Goal: Register for event/course

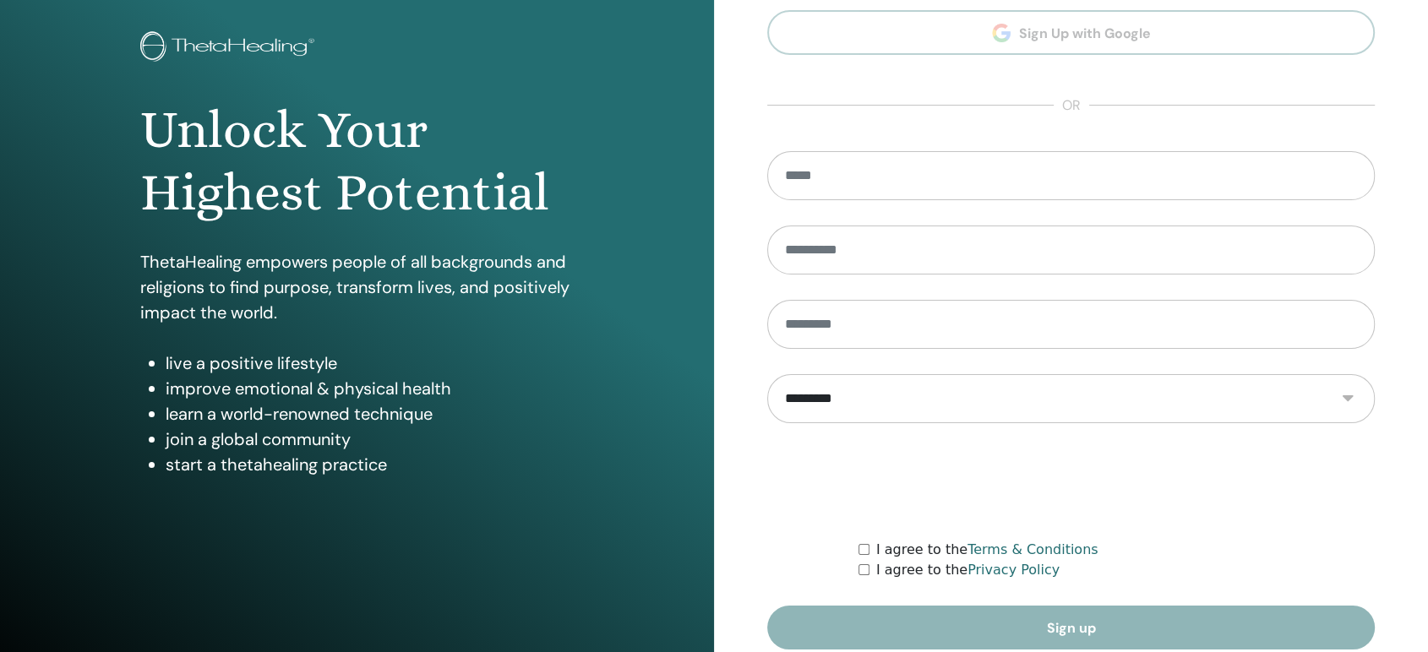
scroll to position [158, 0]
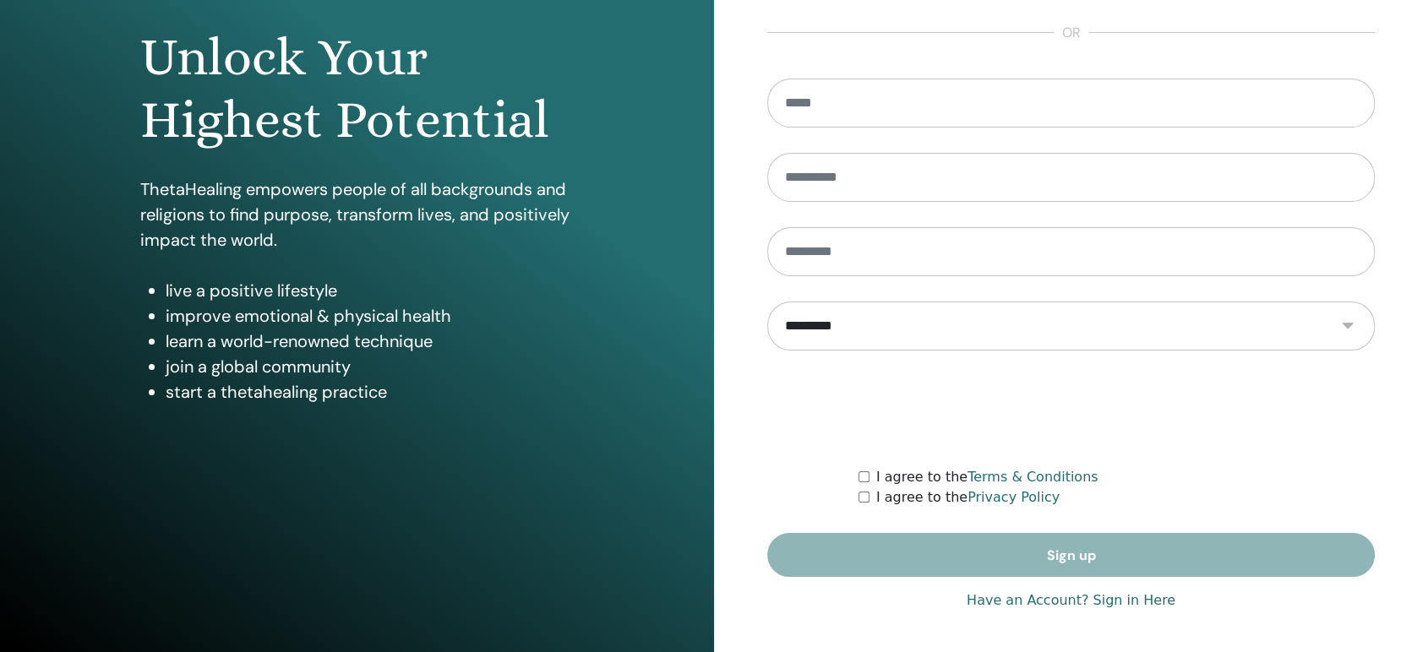
click at [1061, 597] on link "Have an Account? Sign in Here" at bounding box center [1071, 601] width 209 height 20
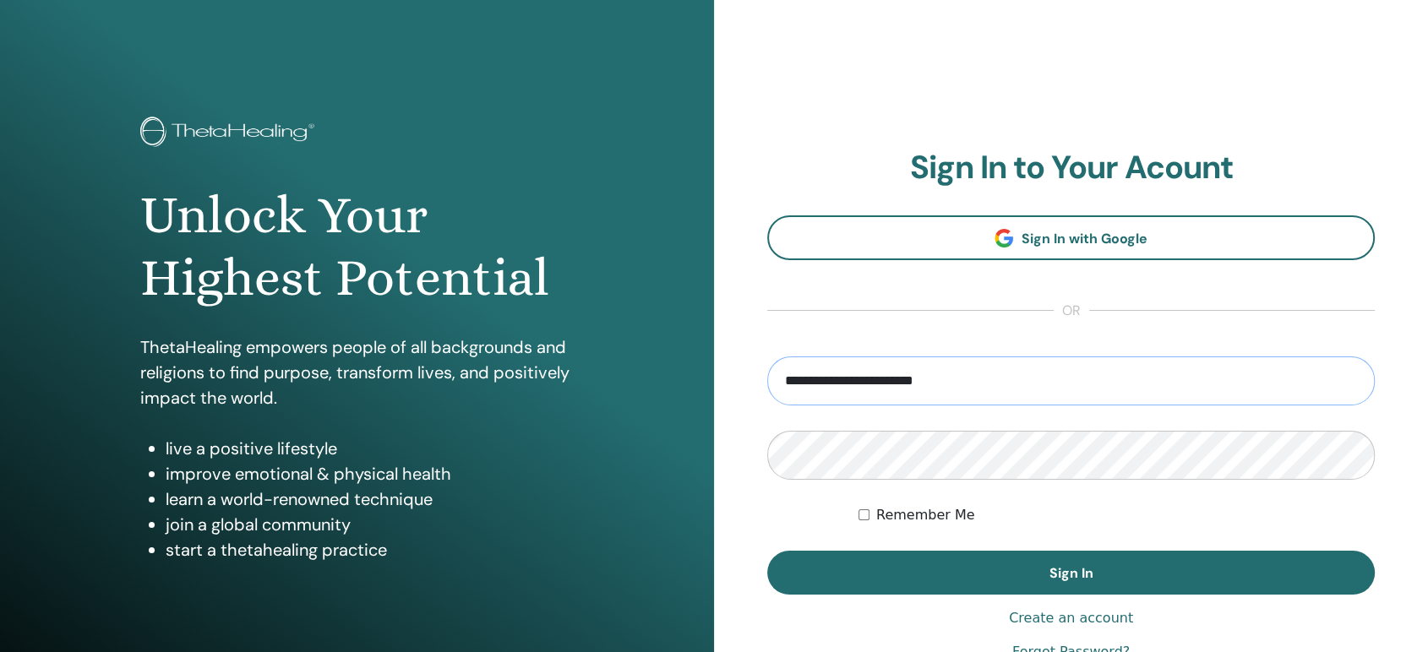
click at [926, 402] on input "**********" at bounding box center [1070, 381] width 607 height 49
type input "**********"
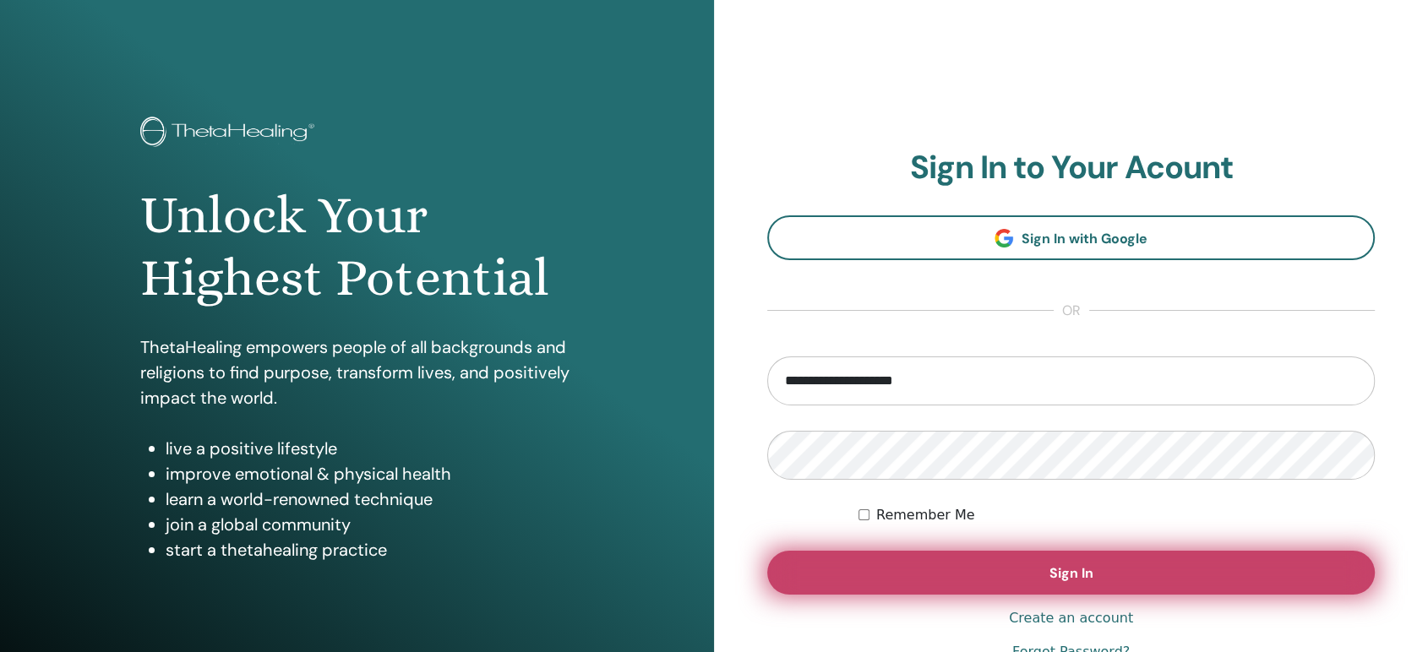
click at [1021, 572] on button "Sign In" at bounding box center [1070, 573] width 607 height 44
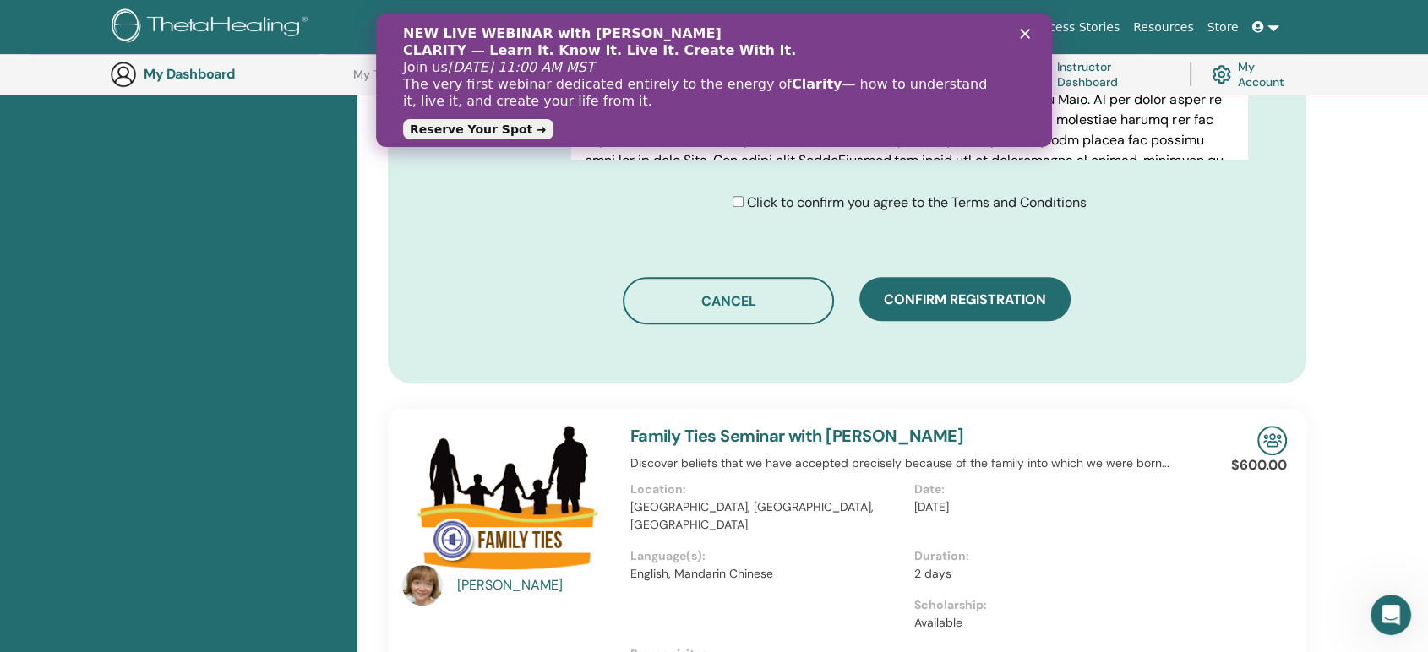
scroll to position [979, 0]
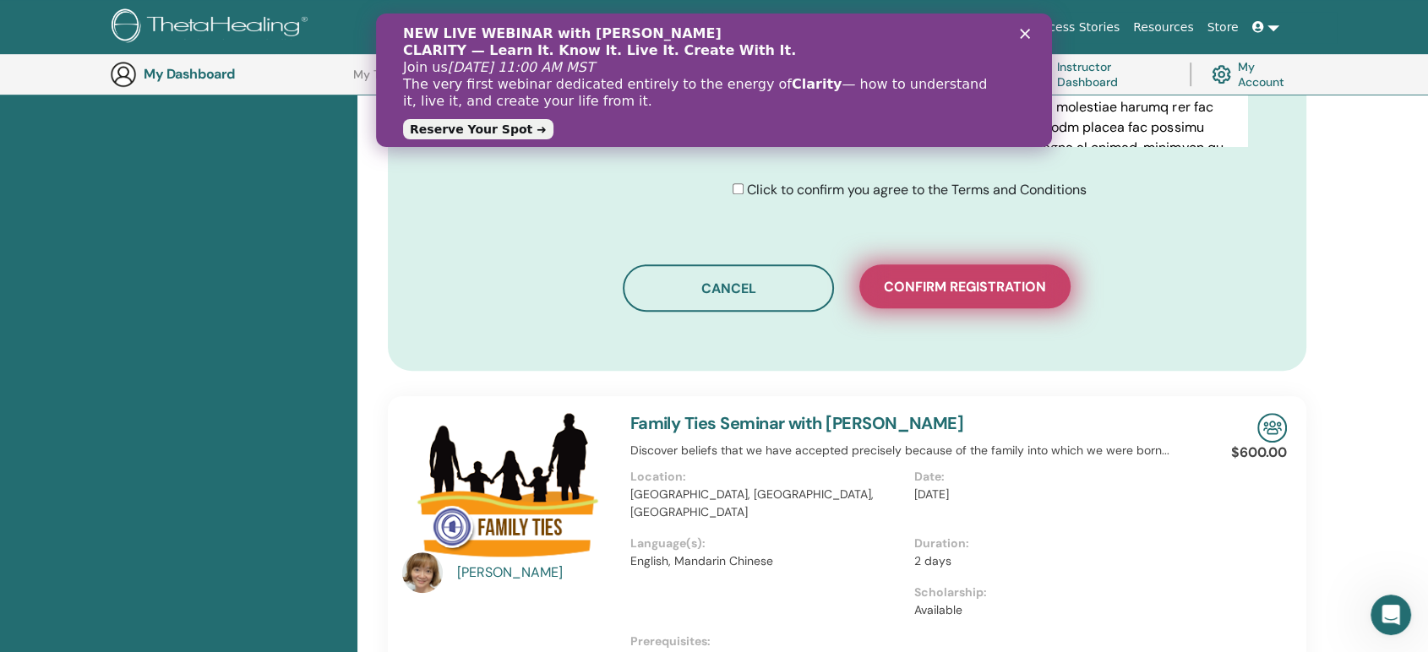
click at [946, 302] on button "Confirm registration" at bounding box center [964, 286] width 211 height 44
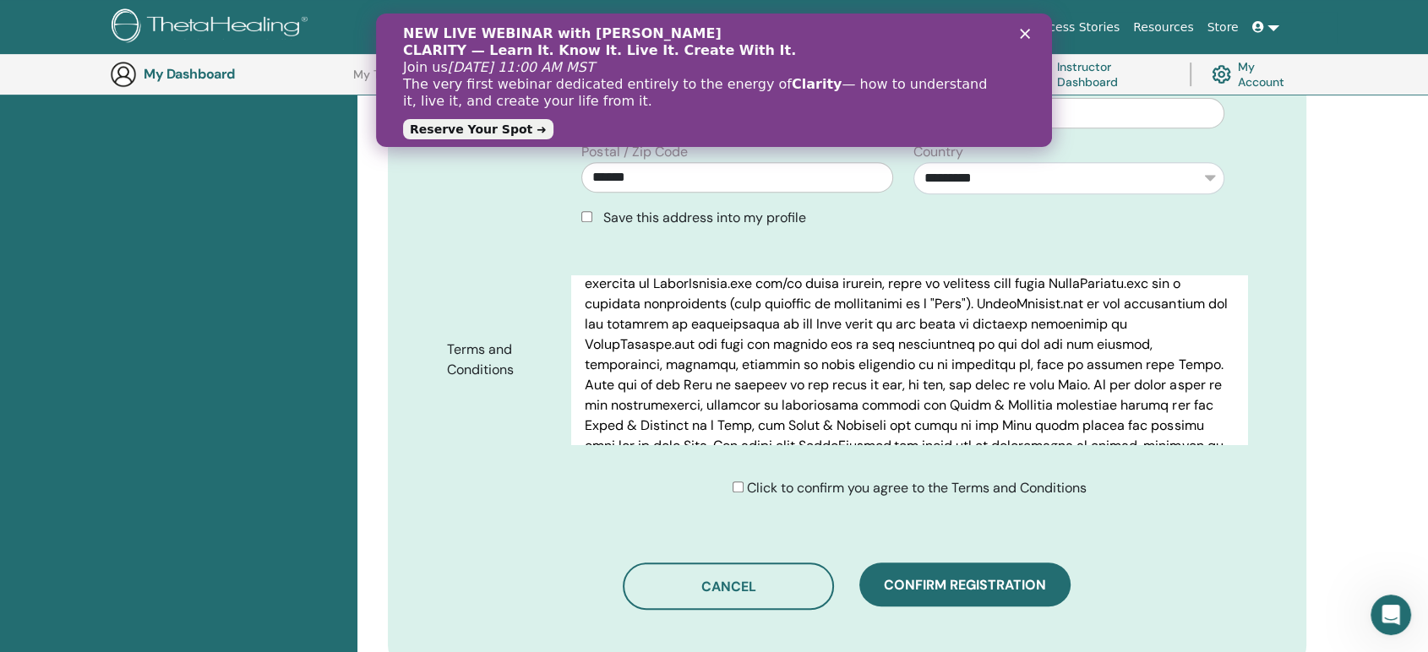
scroll to position [697, 0]
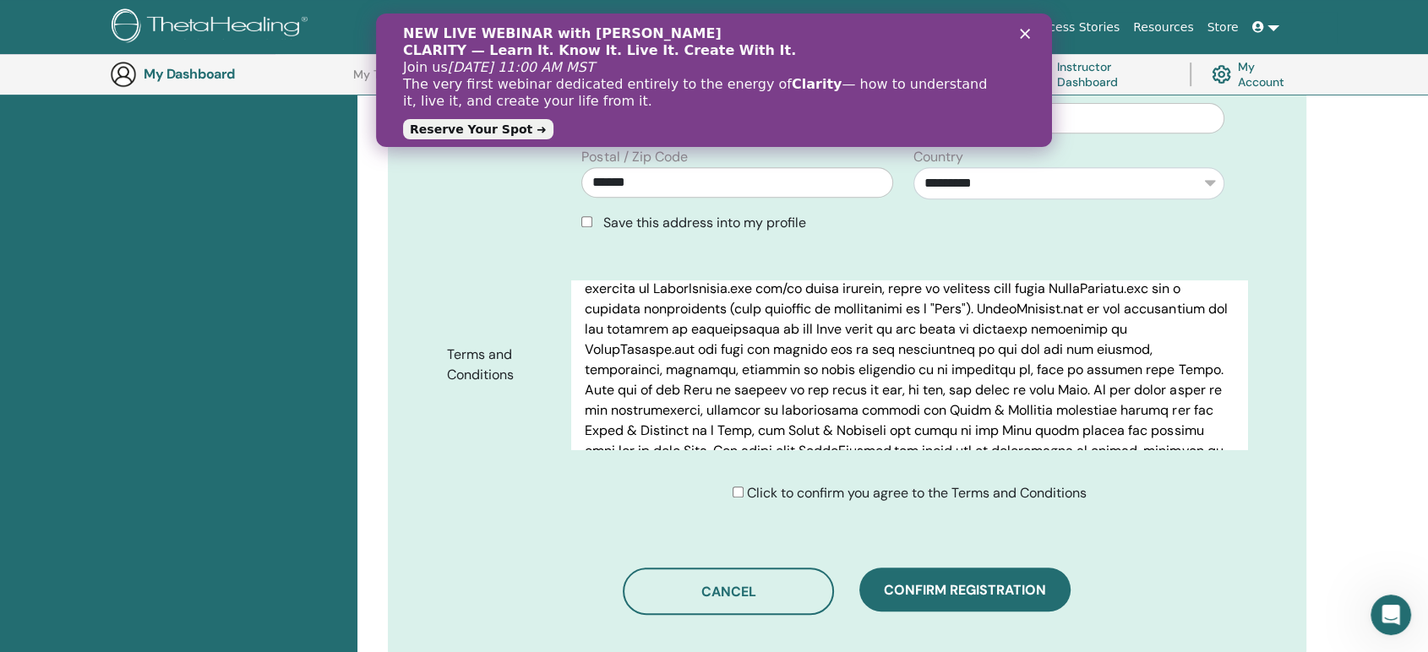
click at [1021, 35] on icon "Close" at bounding box center [1025, 34] width 10 height 10
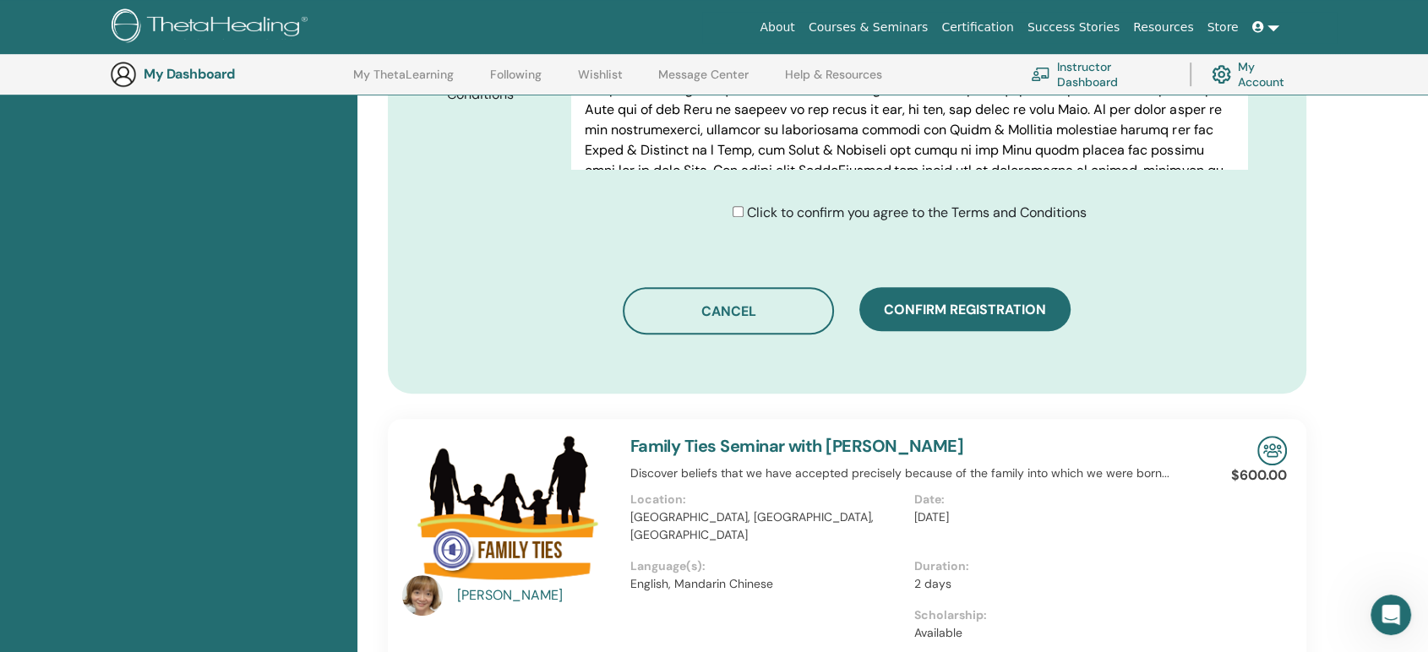
scroll to position [979, 0]
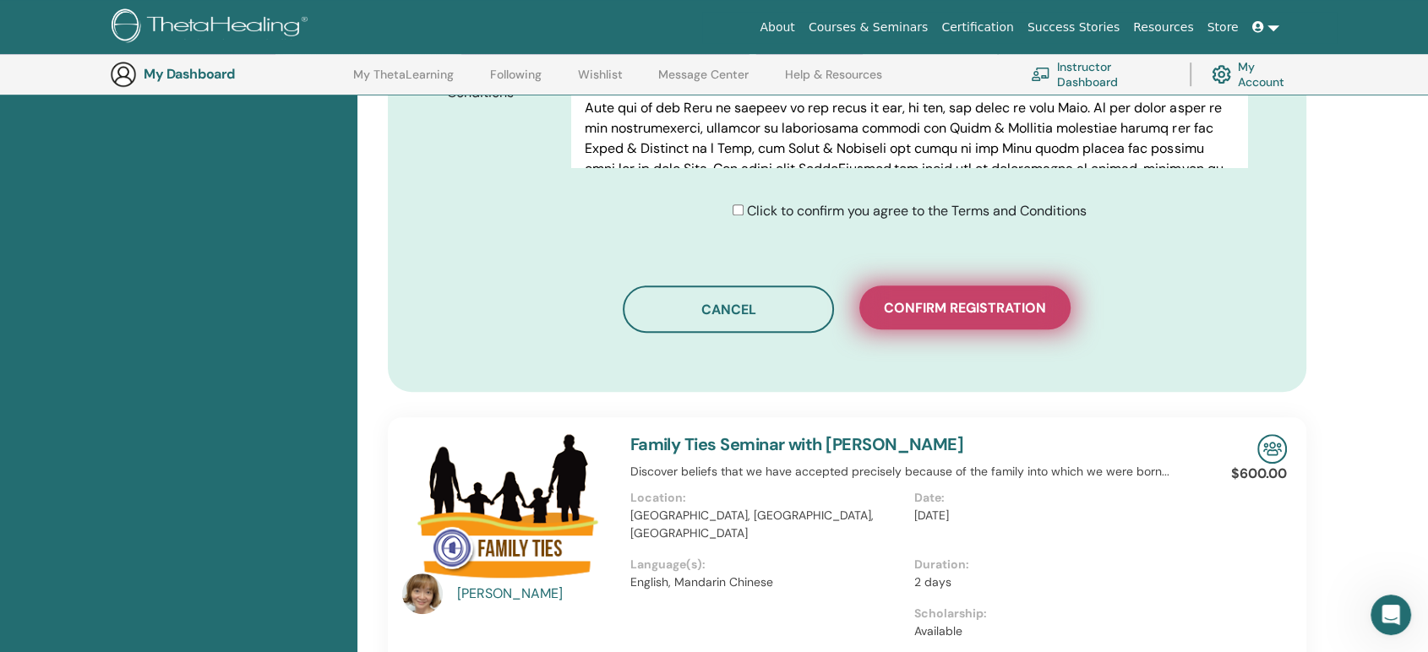
click at [950, 315] on span "Confirm registration" at bounding box center [965, 308] width 162 height 18
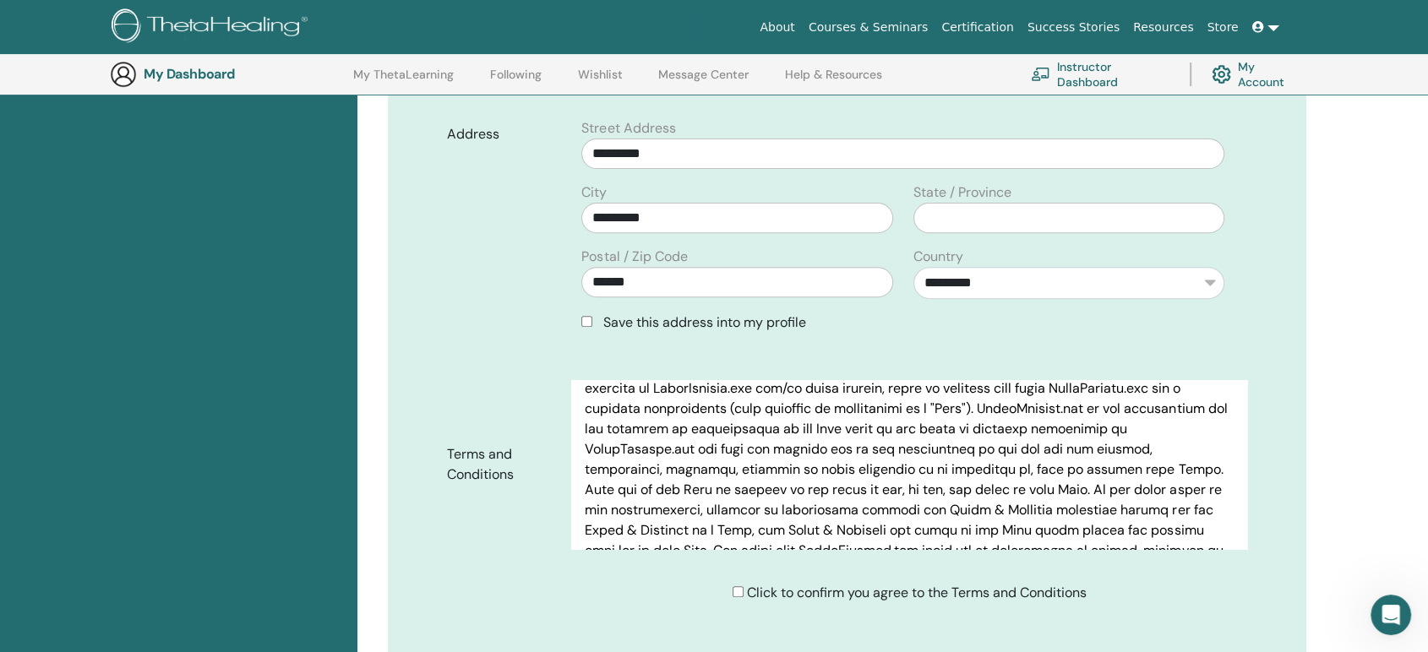
scroll to position [416, 0]
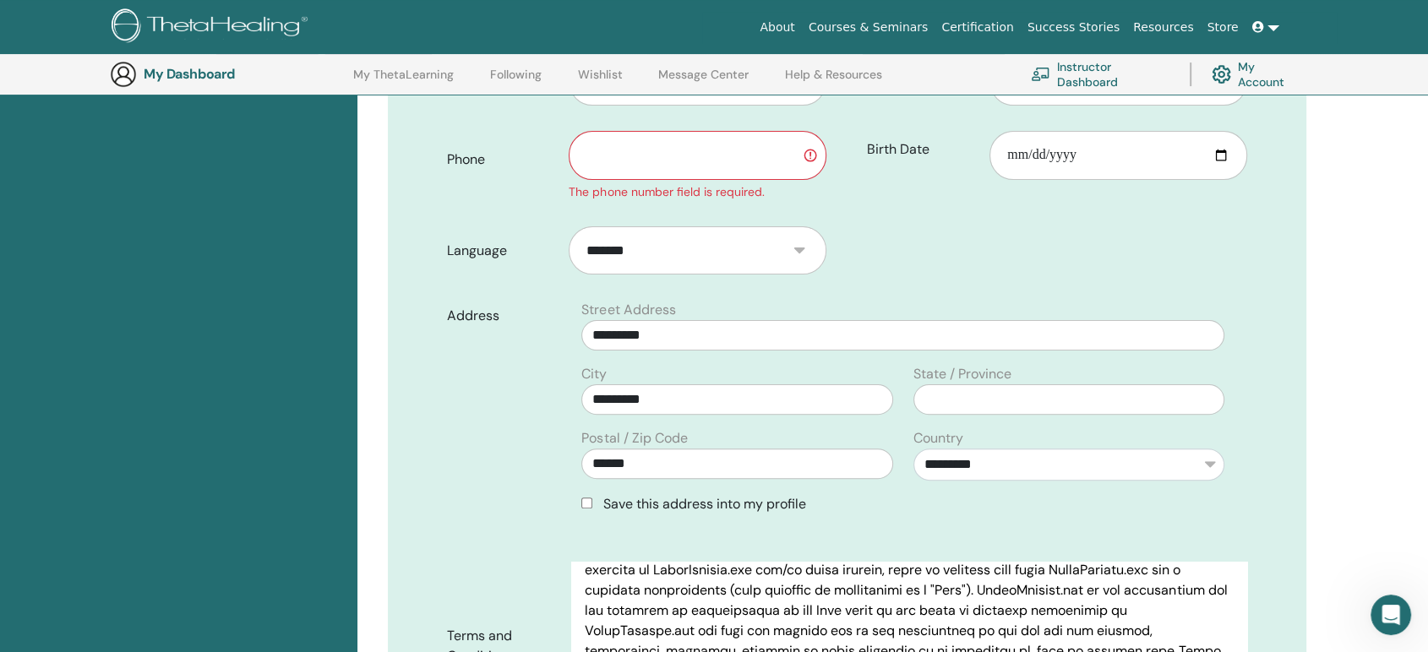
click at [653, 166] on input "text" at bounding box center [698, 155] width 258 height 49
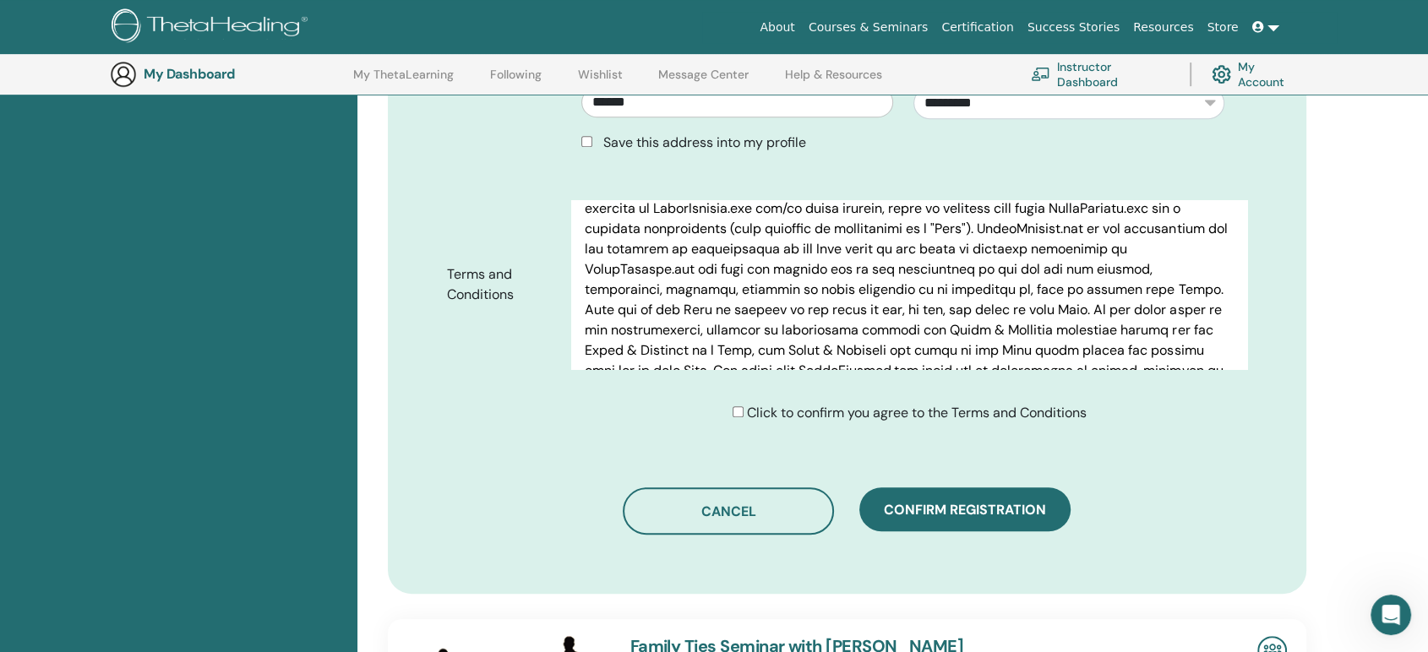
scroll to position [791, 0]
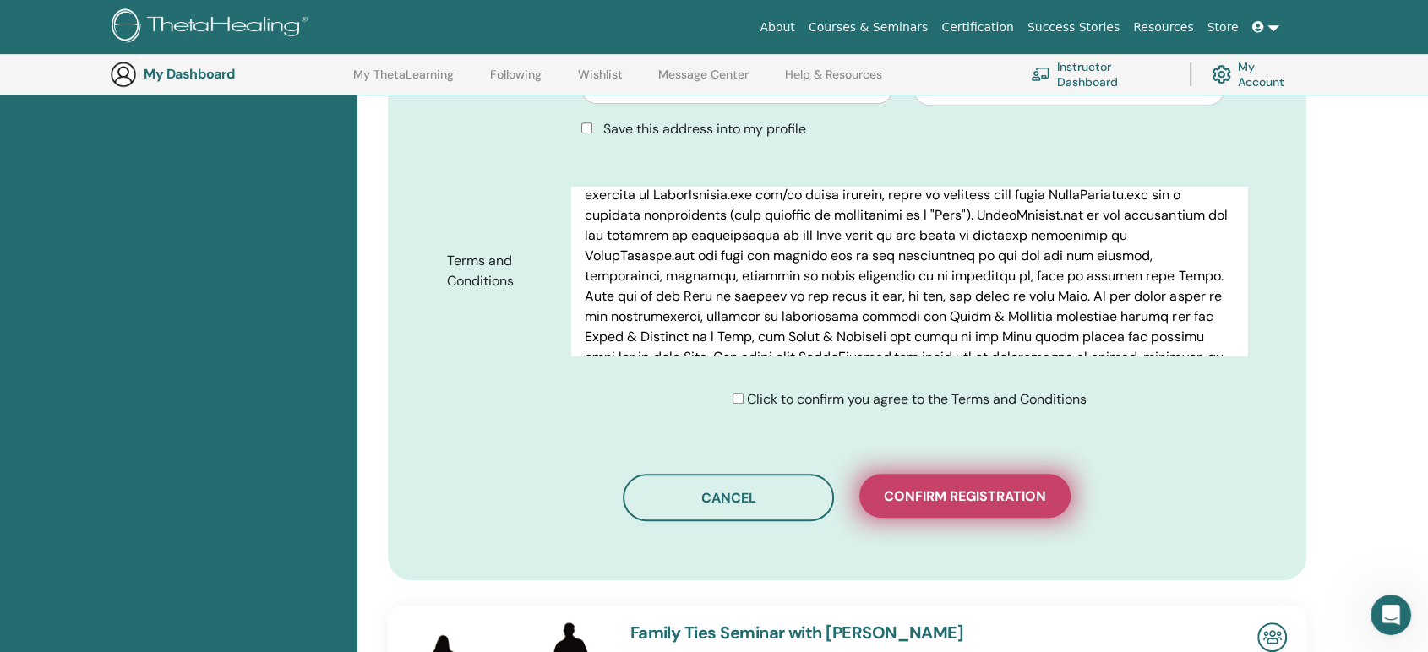
type input "**********"
click at [904, 482] on button "Confirm registration" at bounding box center [964, 496] width 211 height 44
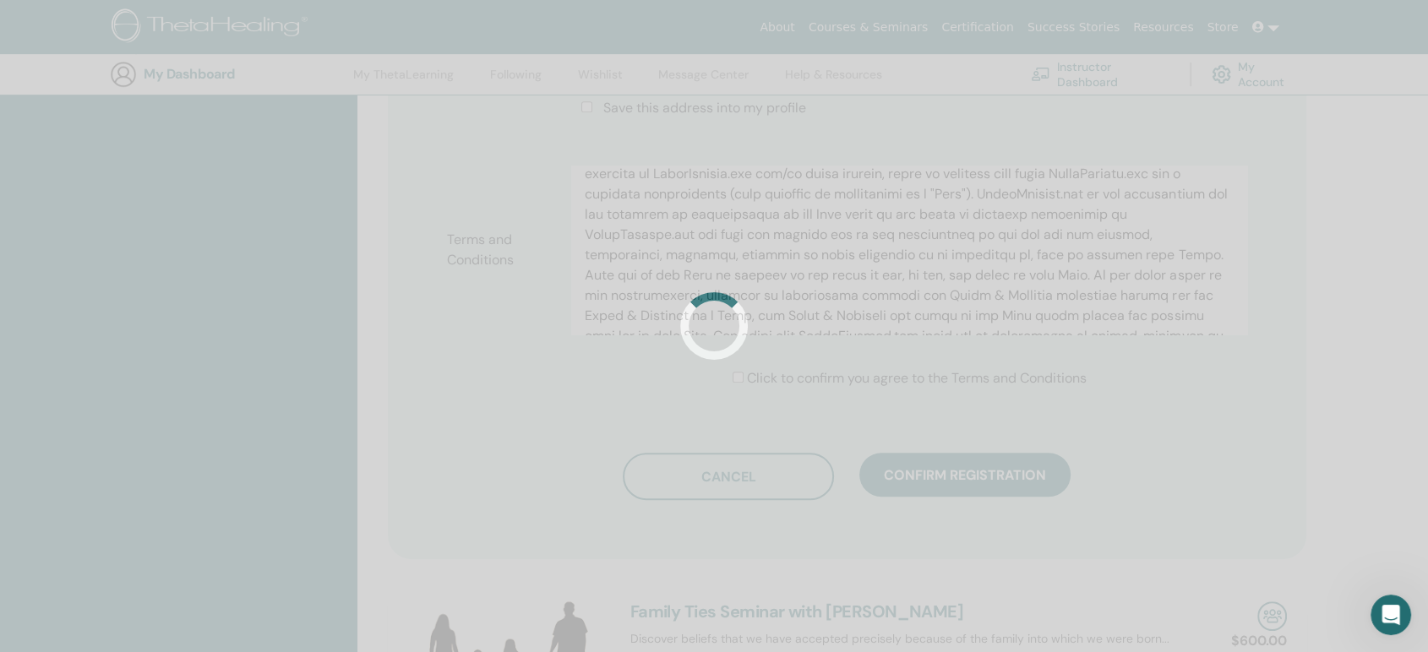
scroll to position [416, 0]
